Goal: Task Accomplishment & Management: Use online tool/utility

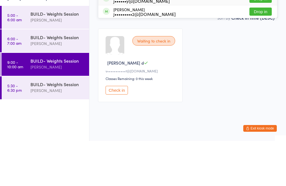
type input "Jo"
click at [132, 44] on div "j••••••y@[DOMAIN_NAME]" at bounding box center [141, 46] width 56 height 4
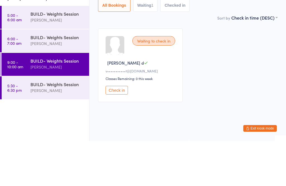
scroll to position [26, 0]
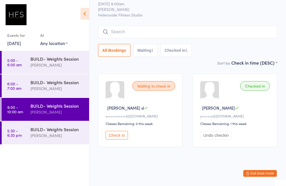
click at [143, 27] on input "search" at bounding box center [187, 31] width 179 height 13
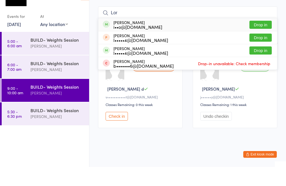
type input "Lor"
click at [265, 40] on button "Drop in" at bounding box center [260, 44] width 22 height 8
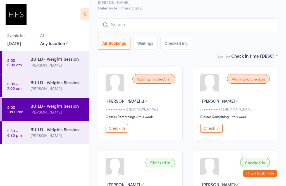
click at [195, 26] on input "search" at bounding box center [187, 24] width 179 height 13
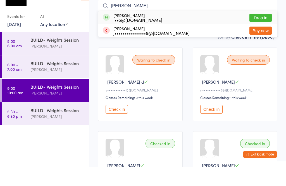
type input "[PERSON_NAME]"
click at [267, 33] on button "Drop in" at bounding box center [260, 37] width 22 height 8
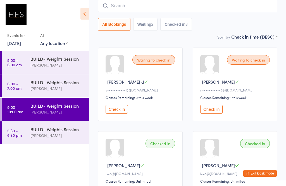
click at [219, 112] on button "Check in" at bounding box center [211, 109] width 22 height 9
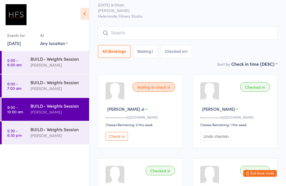
click at [167, 33] on input "search" at bounding box center [187, 33] width 179 height 13
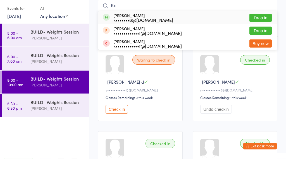
type input "Ke"
click at [264, 41] on button "Drop in" at bounding box center [260, 45] width 22 height 8
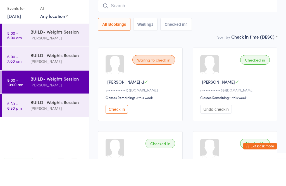
scroll to position [45, 0]
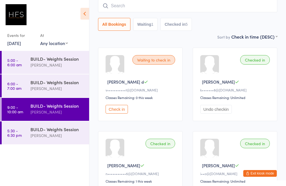
click at [121, 110] on button "Check in" at bounding box center [117, 109] width 22 height 9
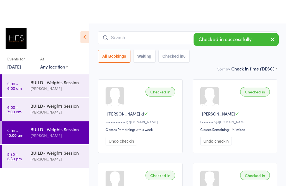
scroll to position [0, 0]
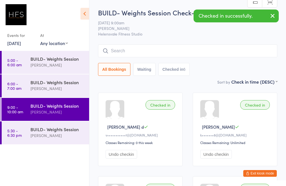
click at [118, 52] on input "search" at bounding box center [187, 50] width 179 height 13
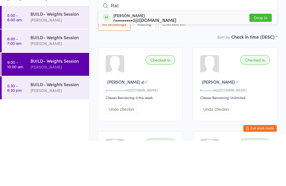
type input "Rac"
click at [265, 59] on button "Drop in" at bounding box center [260, 63] width 22 height 8
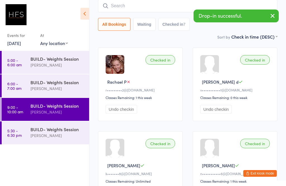
click at [137, 7] on input "search" at bounding box center [187, 5] width 179 height 13
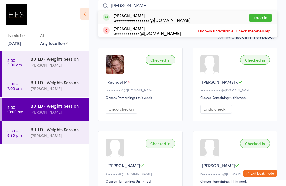
type input "[PERSON_NAME]"
click at [267, 18] on button "Drop in" at bounding box center [260, 18] width 22 height 8
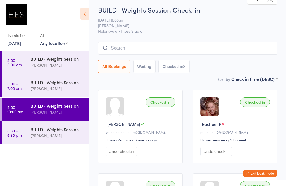
scroll to position [0, 0]
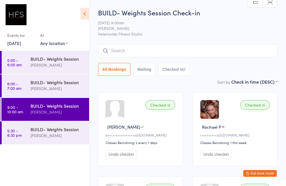
click at [119, 49] on input "search" at bounding box center [187, 50] width 179 height 13
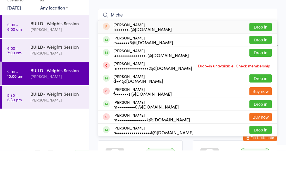
type input "Miche"
click at [262, 110] on button "Drop in" at bounding box center [260, 114] width 22 height 8
